Goal: Find specific page/section: Find specific page/section

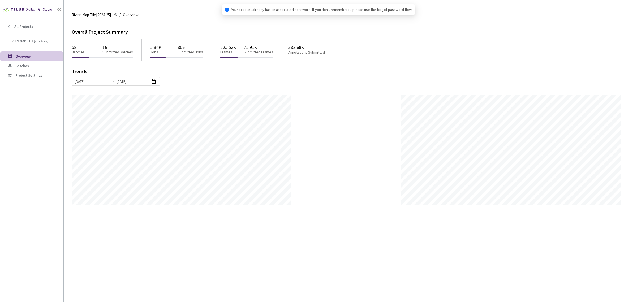
scroll to position [302, 637]
click at [46, 65] on span "Batches" at bounding box center [37, 66] width 44 height 5
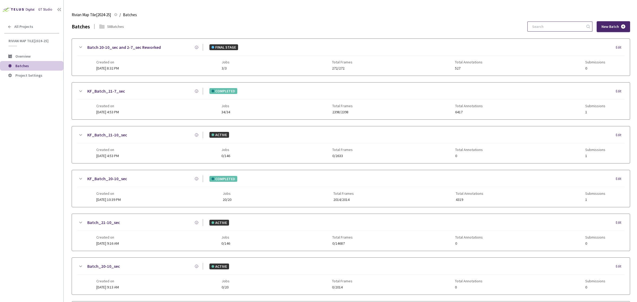
drag, startPoint x: 550, startPoint y: 29, endPoint x: 547, endPoint y: 29, distance: 2.9
click at [550, 28] on input at bounding box center [557, 27] width 57 height 10
type input "1"
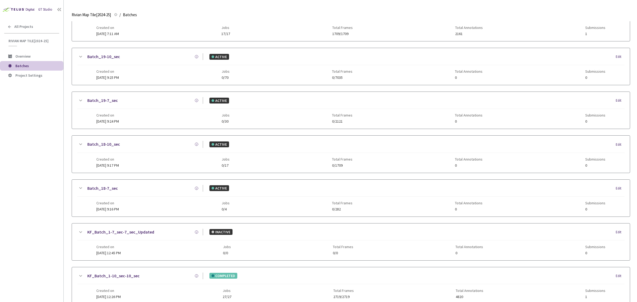
scroll to position [329, 0]
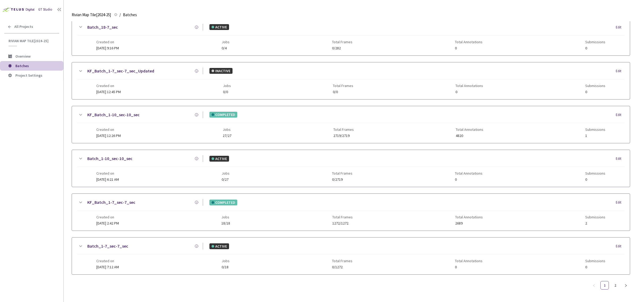
type input "batch_1"
click at [273, 225] on div "Created on [DATE] 2:42 PM Jobs 18/18 Total Frames 1272/1272 Total Annotations 2…" at bounding box center [350, 218] width 509 height 15
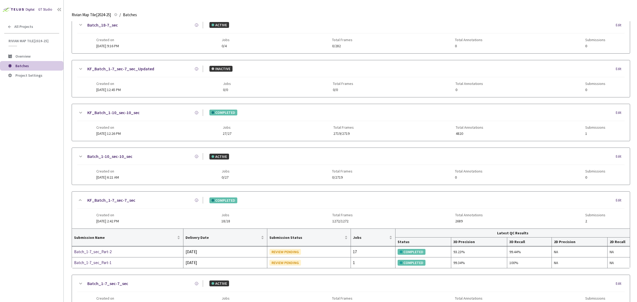
scroll to position [363, 0]
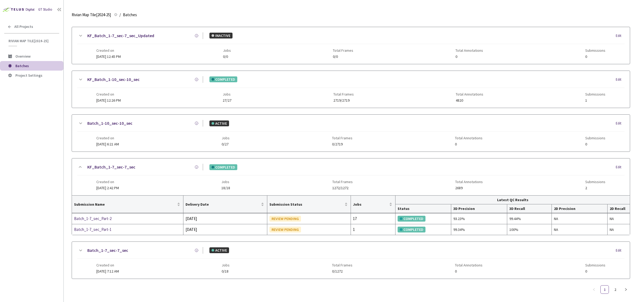
click at [119, 140] on span "Created on" at bounding box center [107, 138] width 23 height 4
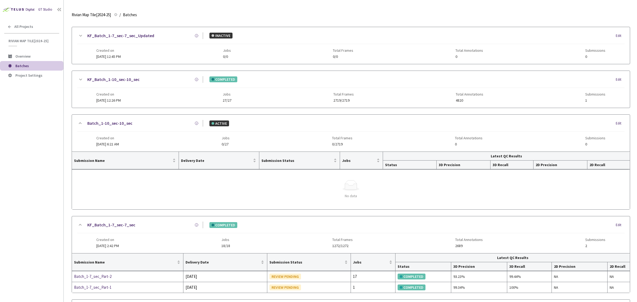
click at [119, 140] on span "Created on" at bounding box center [107, 138] width 23 height 4
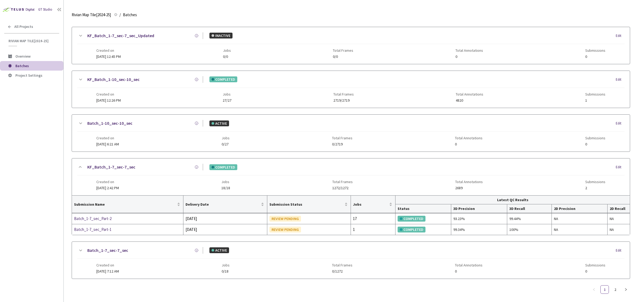
scroll to position [369, 0]
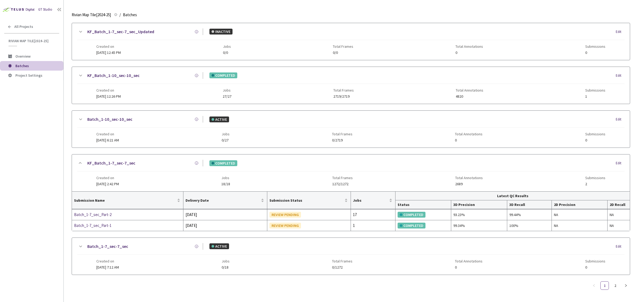
click at [144, 246] on div "Batch_1-7_sec-7_sec" at bounding box center [144, 246] width 120 height 7
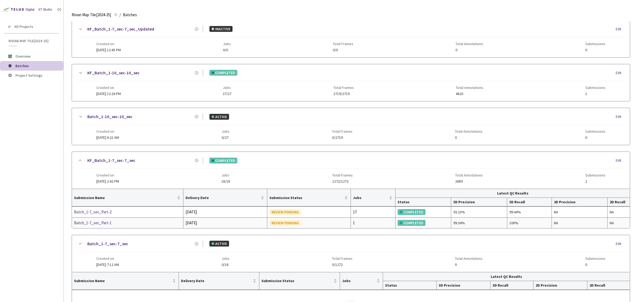
scroll to position [427, 0]
